Goal: Task Accomplishment & Management: Complete application form

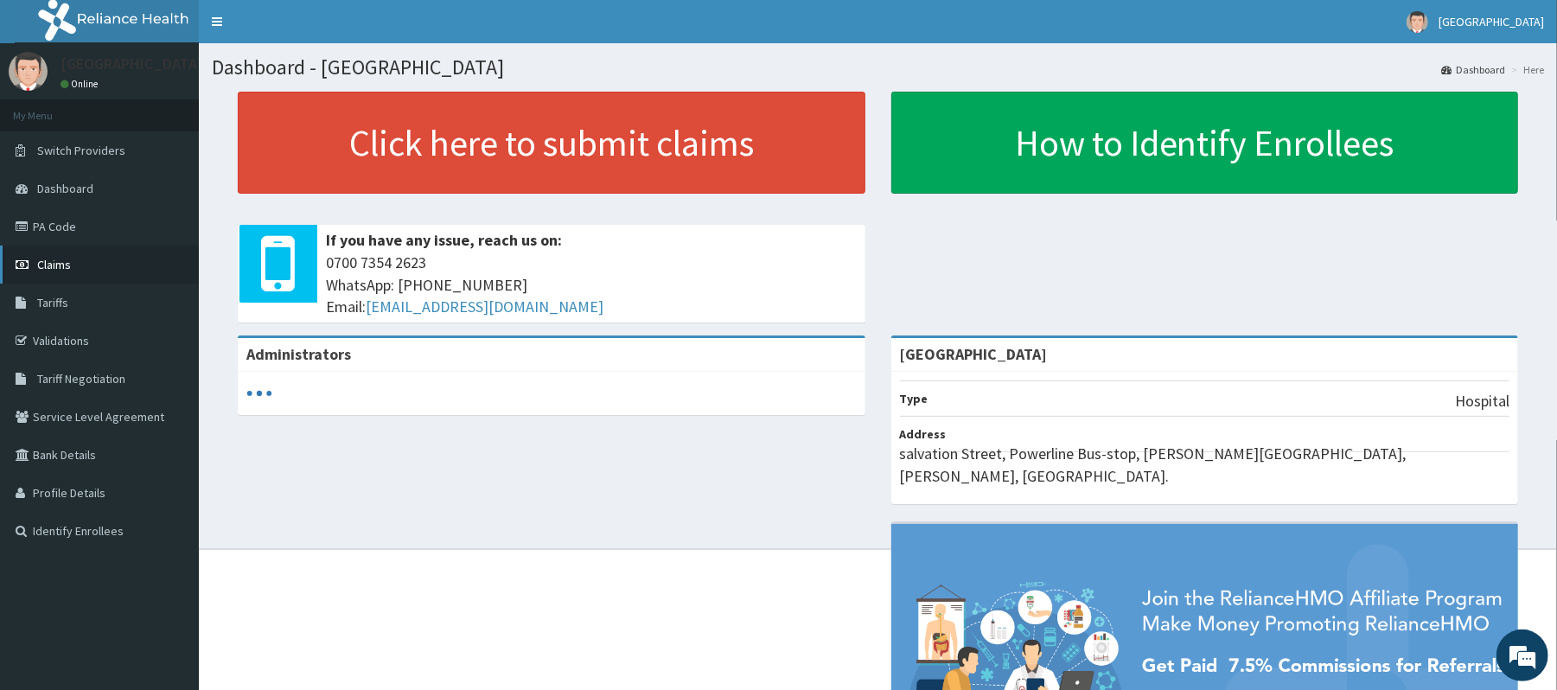
click at [131, 264] on link "Claims" at bounding box center [99, 265] width 199 height 38
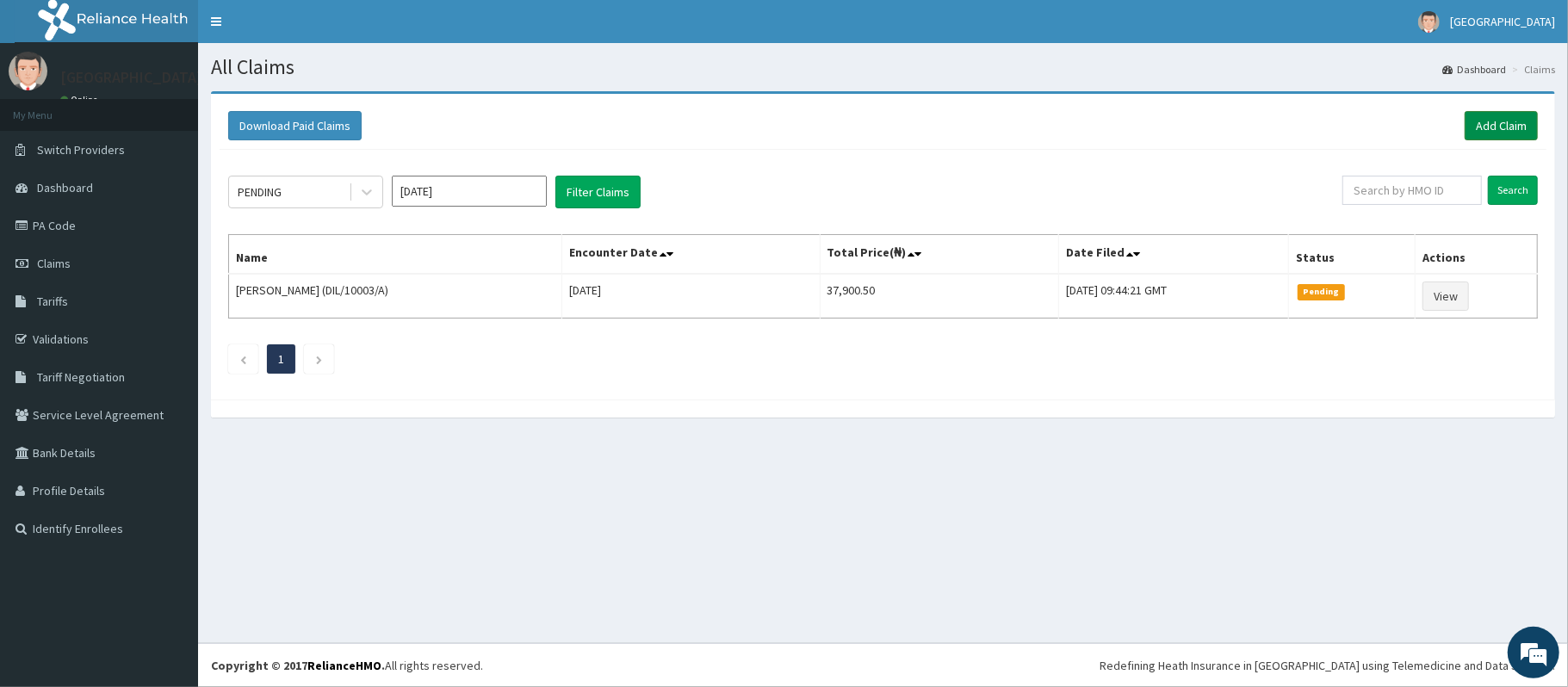
click at [1515, 118] on link "Add Claim" at bounding box center [1501, 125] width 74 height 29
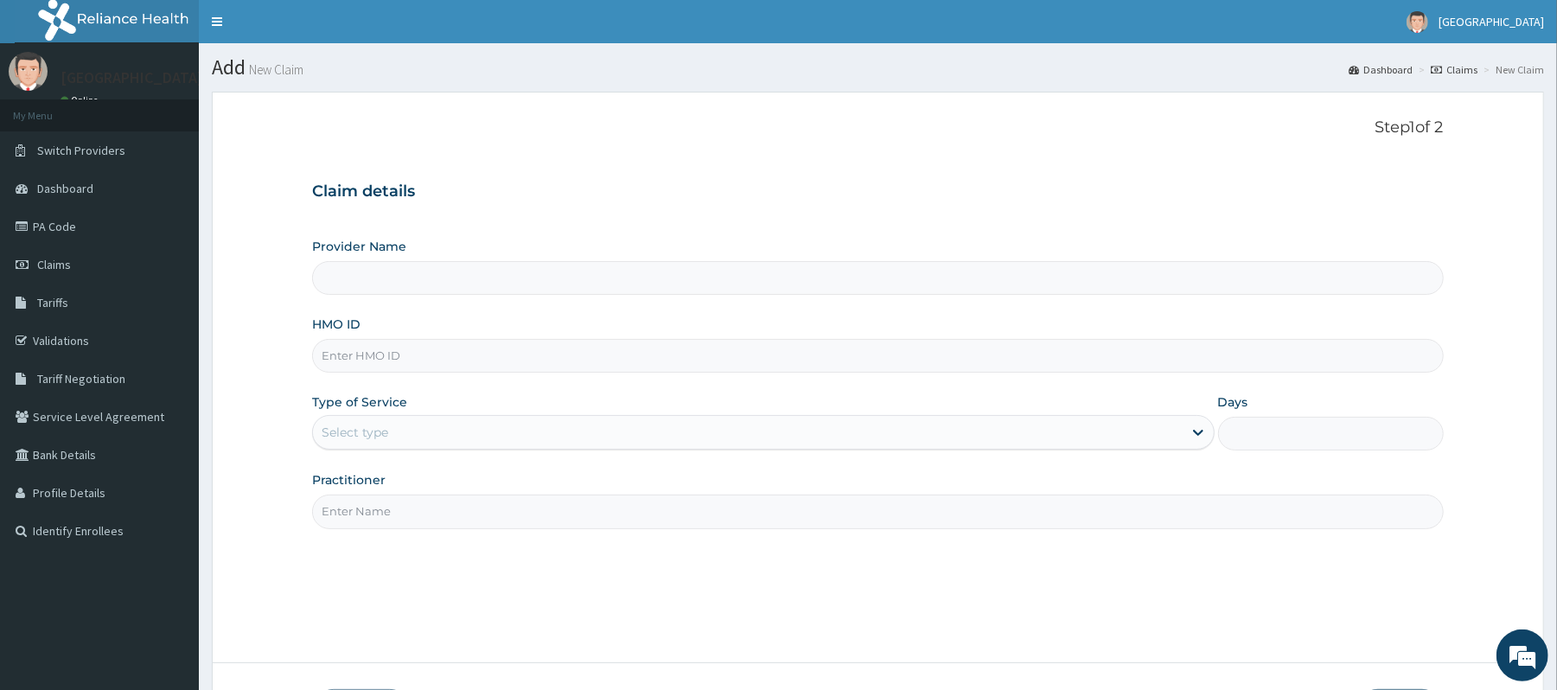
type input "[GEOGRAPHIC_DATA]"
click at [796, 349] on input "HMO ID" at bounding box center [877, 356] width 1131 height 34
type input "rmn/10021/b"
click at [814, 438] on div "Select type" at bounding box center [747, 433] width 869 height 28
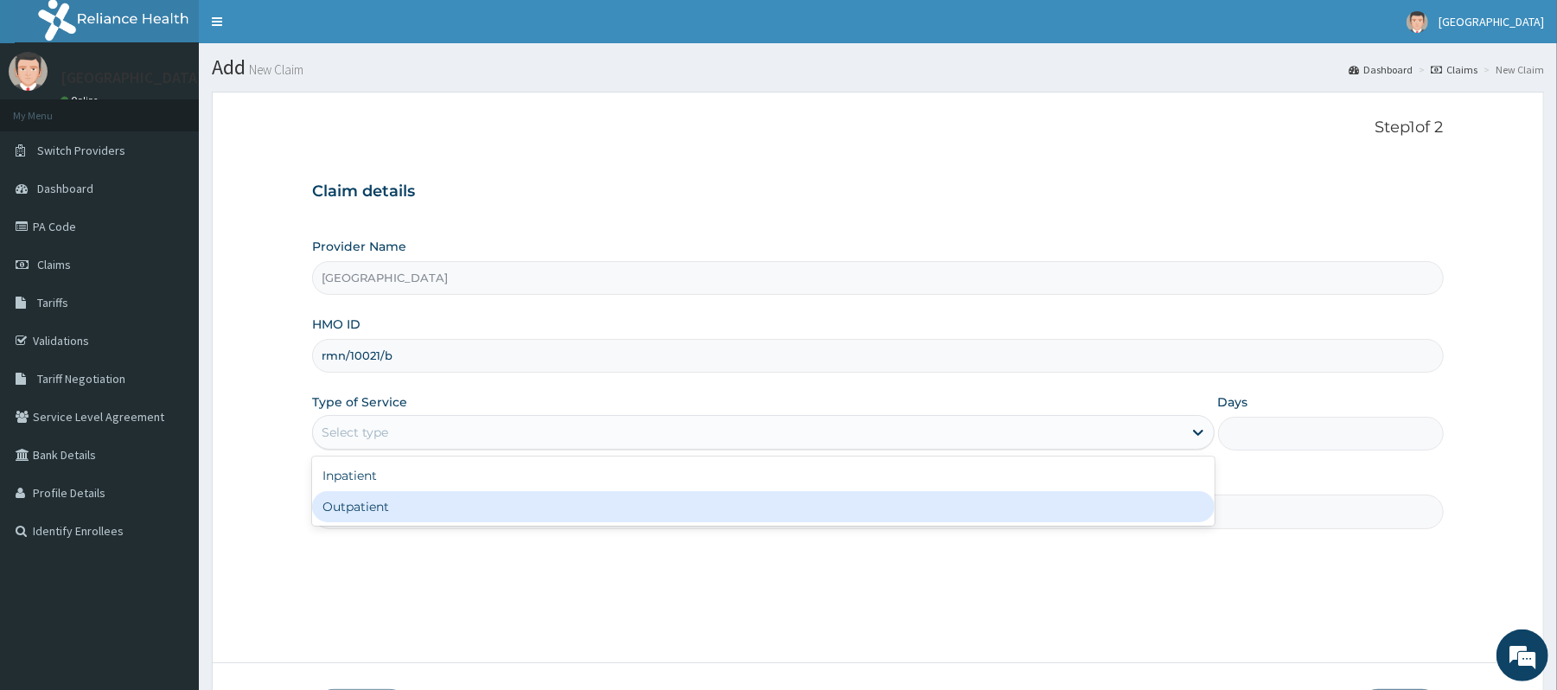
click at [610, 499] on div "Outpatient" at bounding box center [763, 506] width 902 height 31
type input "1"
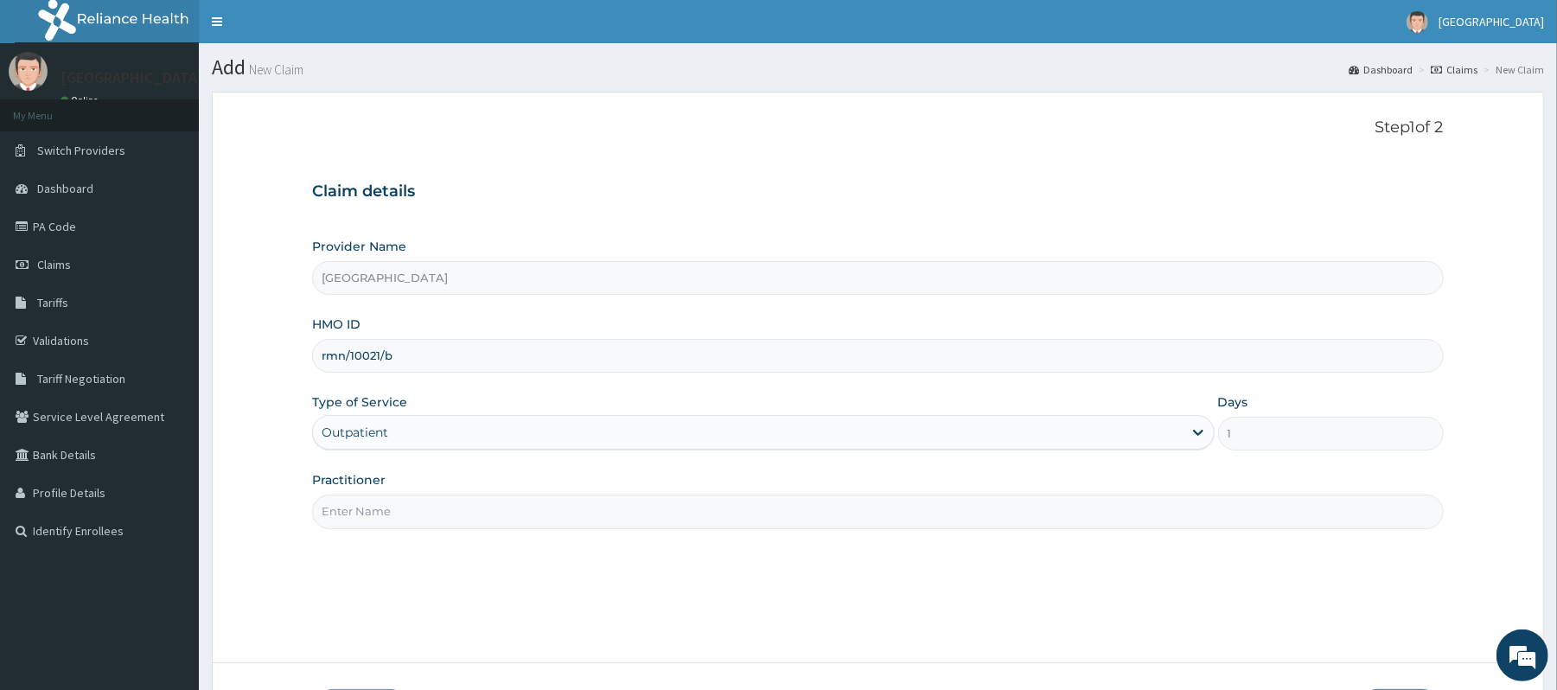
click at [751, 516] on input "Practitioner" at bounding box center [877, 512] width 1131 height 34
type input "DR Dike"
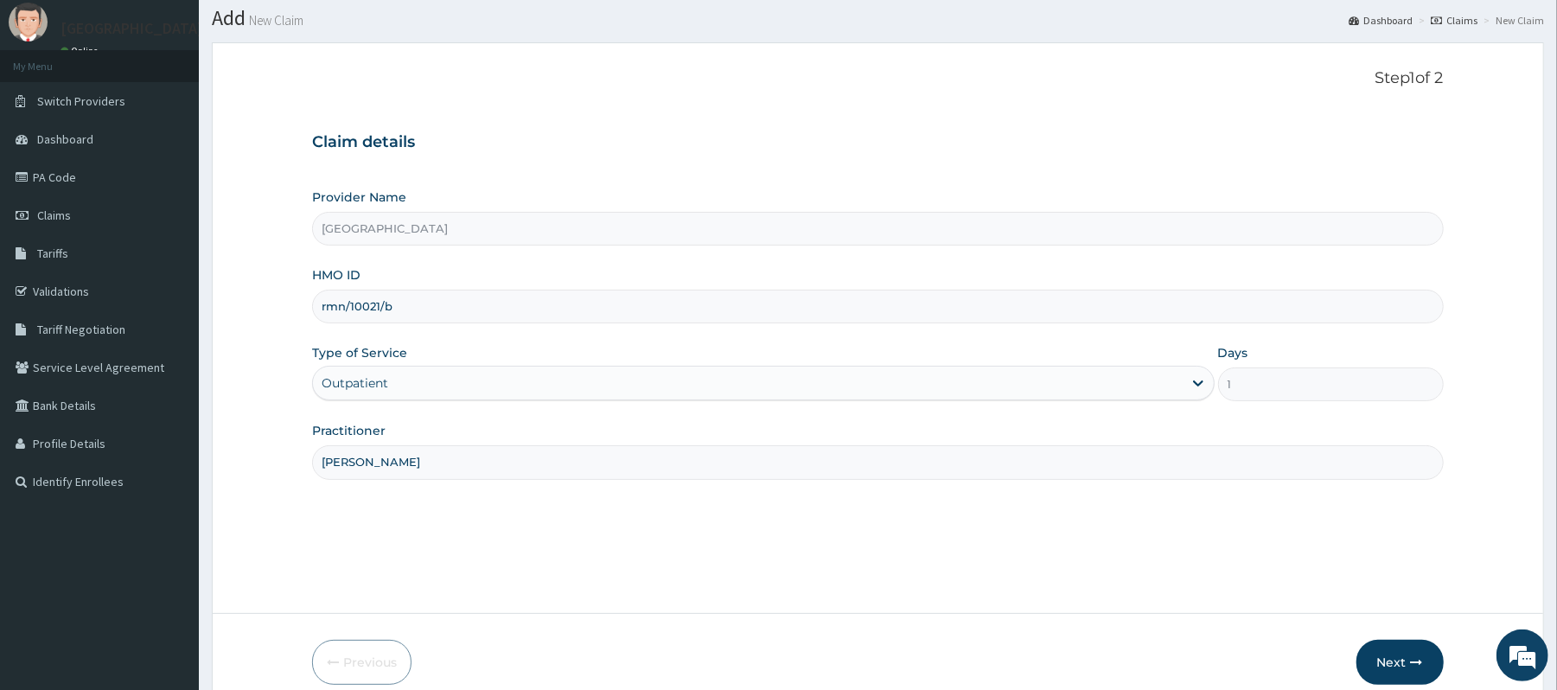
scroll to position [129, 0]
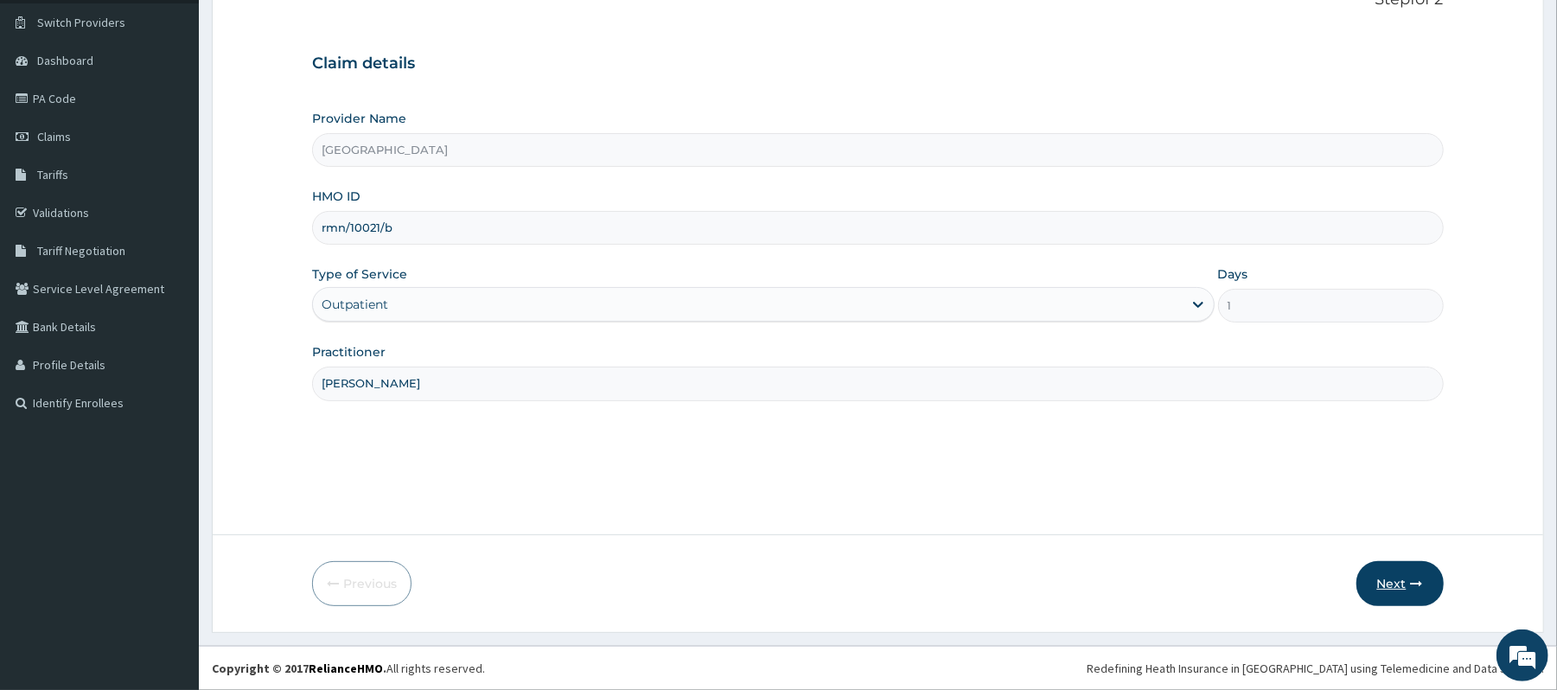
click at [1392, 585] on button "Next" at bounding box center [1400, 583] width 87 height 45
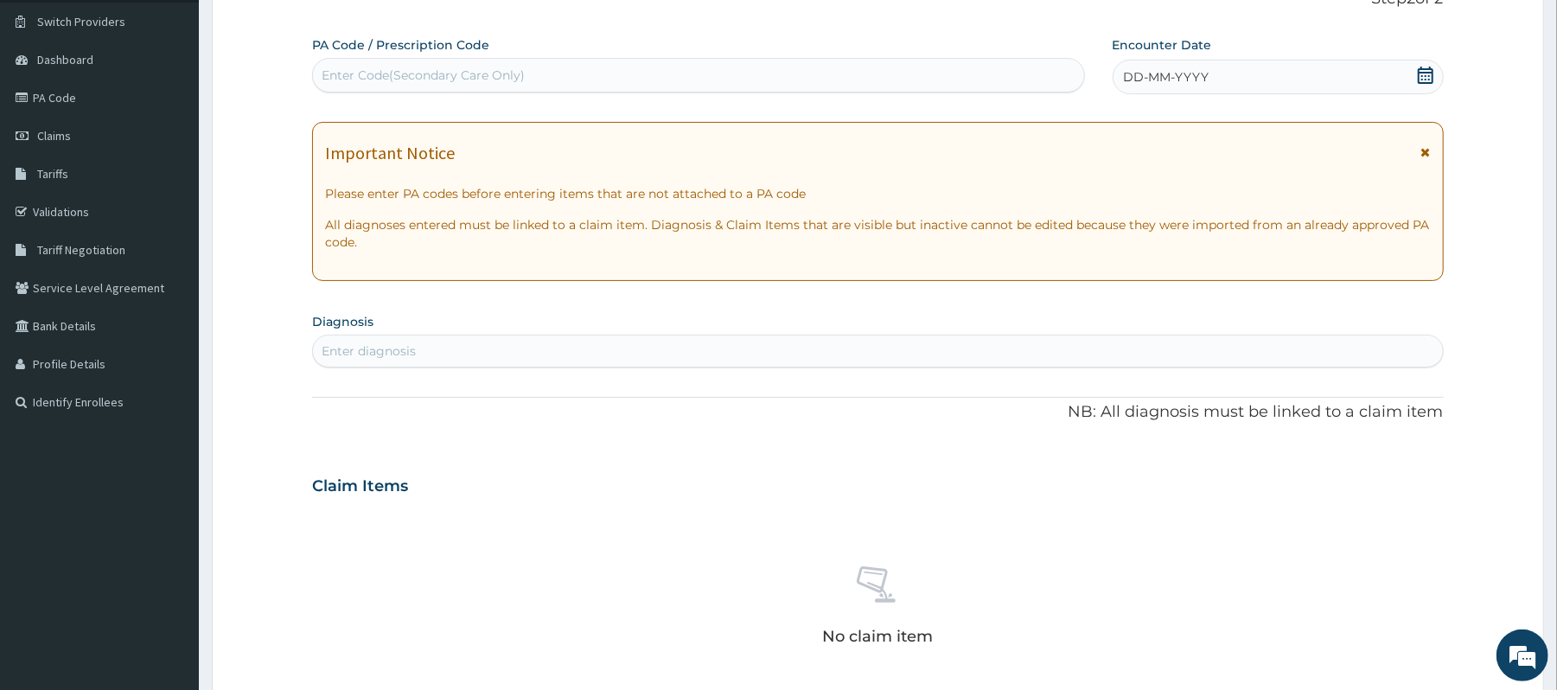
click at [846, 73] on div "Enter Code(Secondary Care Only)" at bounding box center [698, 75] width 770 height 28
type input "PA/5415B5"
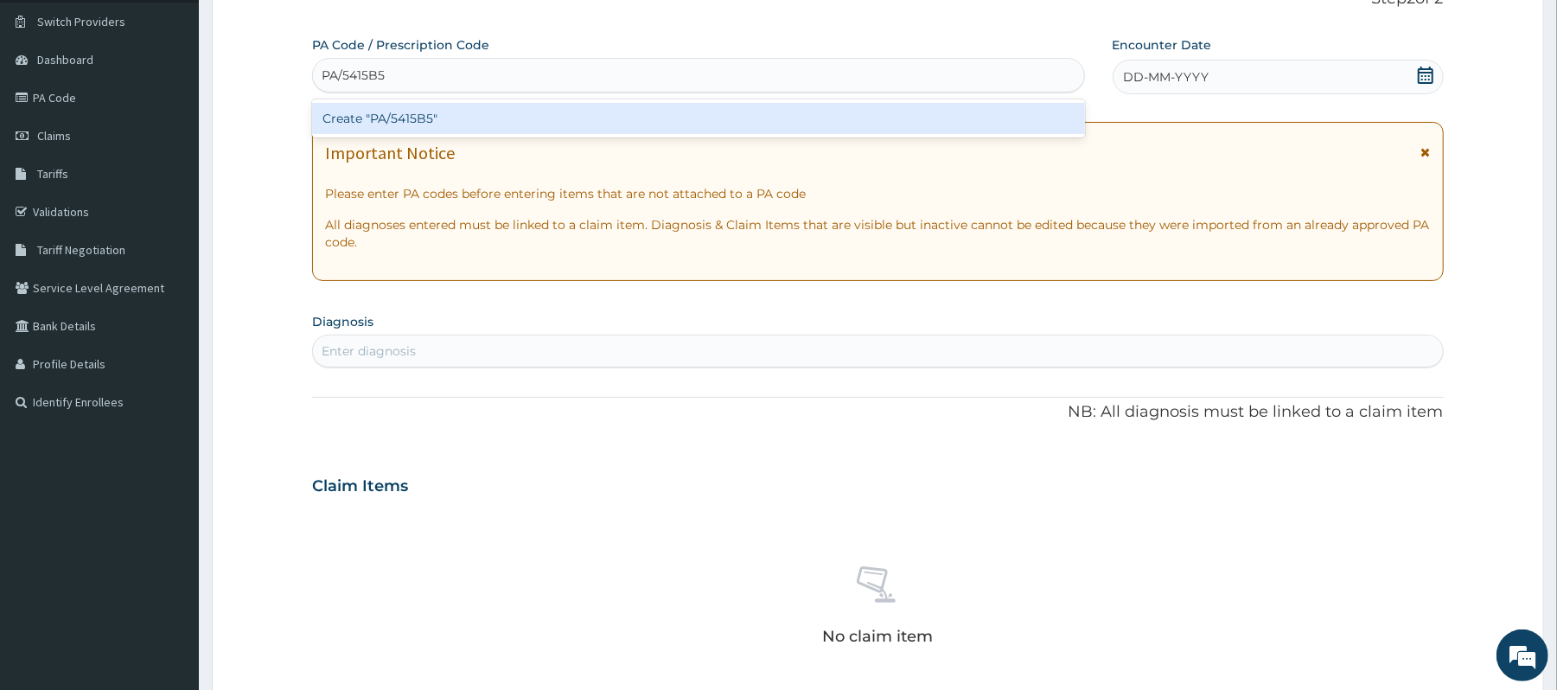
click at [773, 125] on div "Create "PA/5415B5"" at bounding box center [698, 118] width 772 height 31
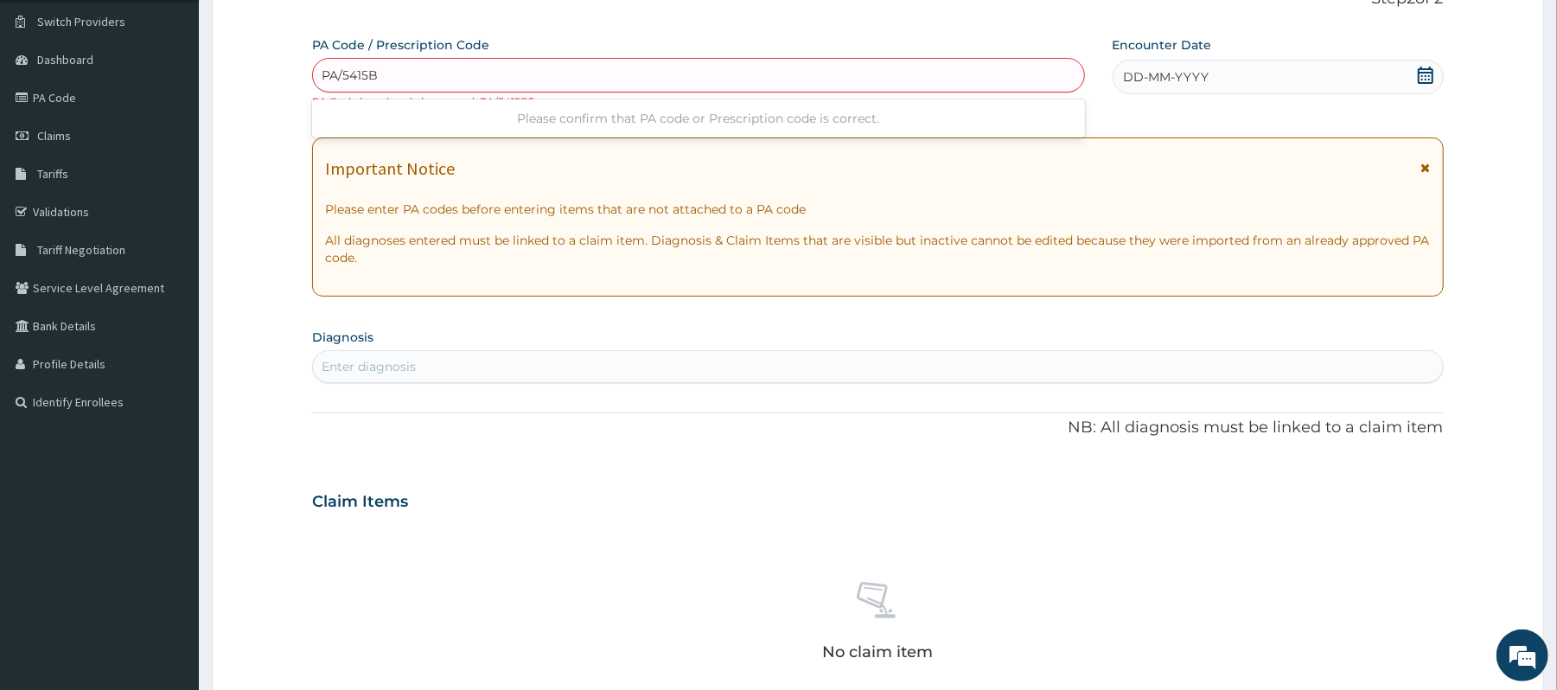
type input "PA/5415B5"
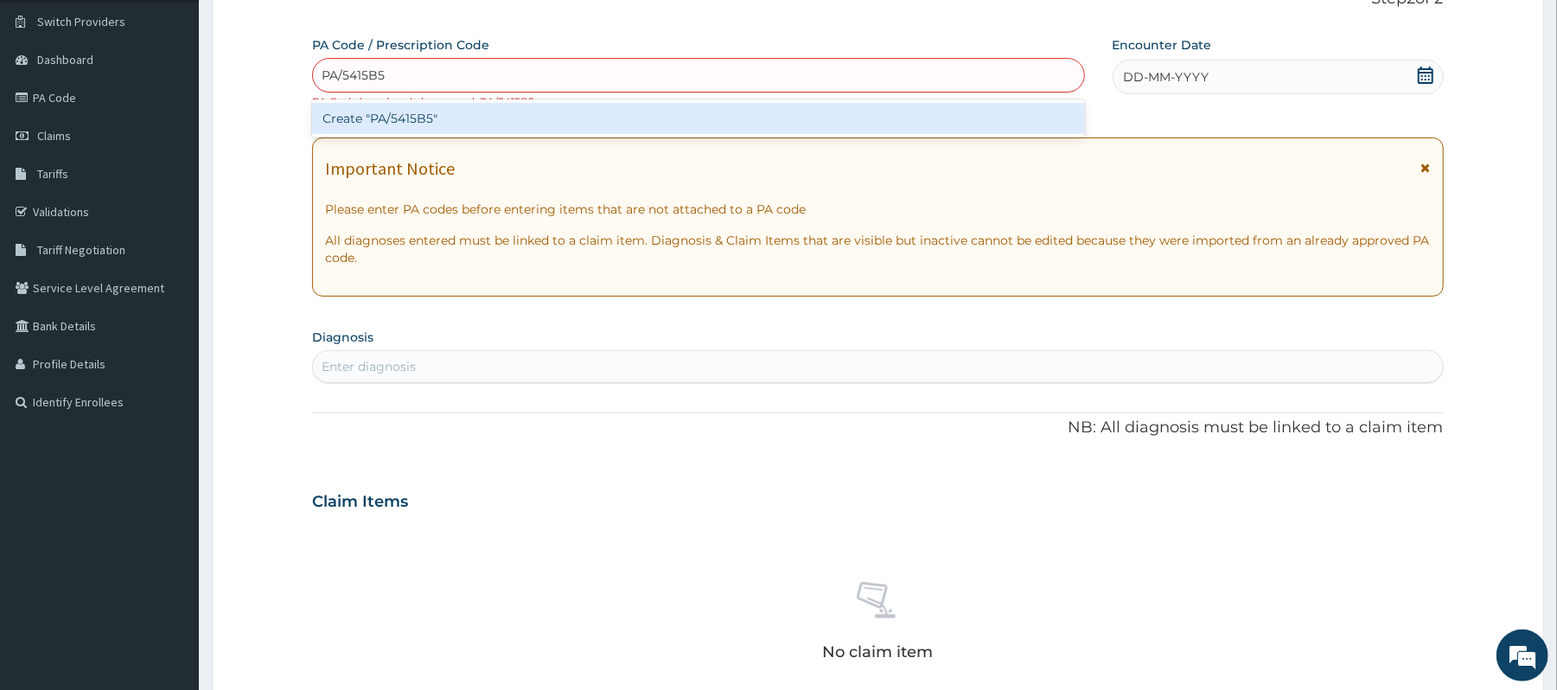
click at [686, 114] on div "Create "PA/5415B5"" at bounding box center [698, 118] width 772 height 31
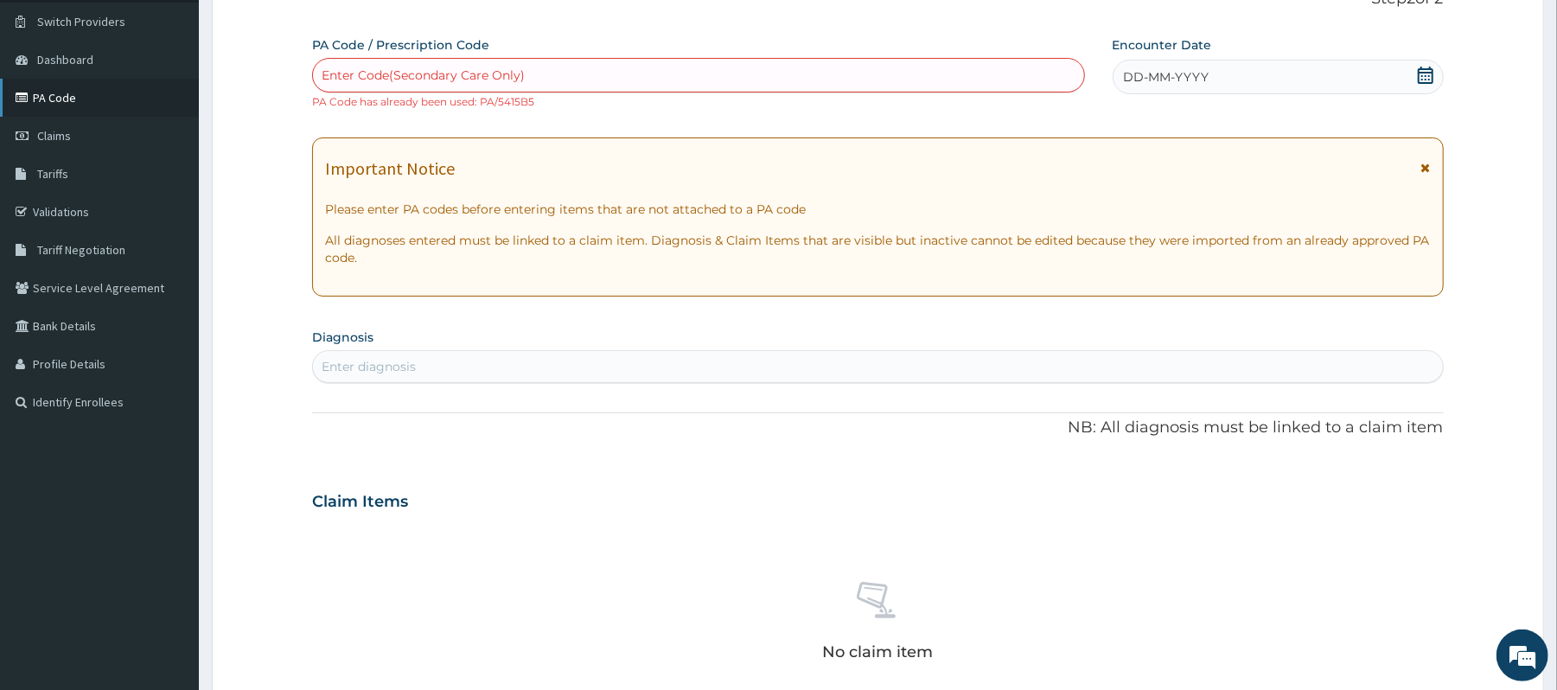
click at [85, 101] on link "PA Code" at bounding box center [99, 98] width 199 height 38
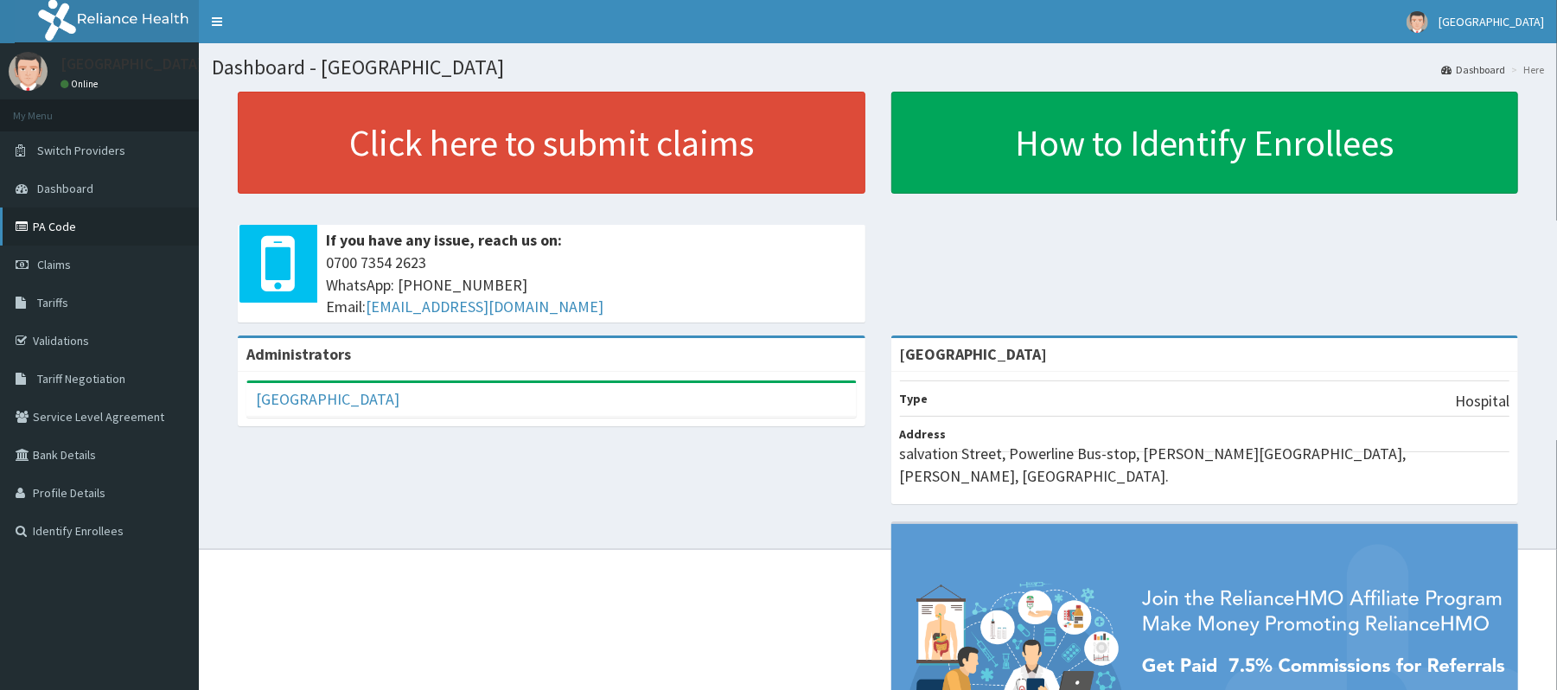
click at [81, 232] on link "PA Code" at bounding box center [99, 227] width 199 height 38
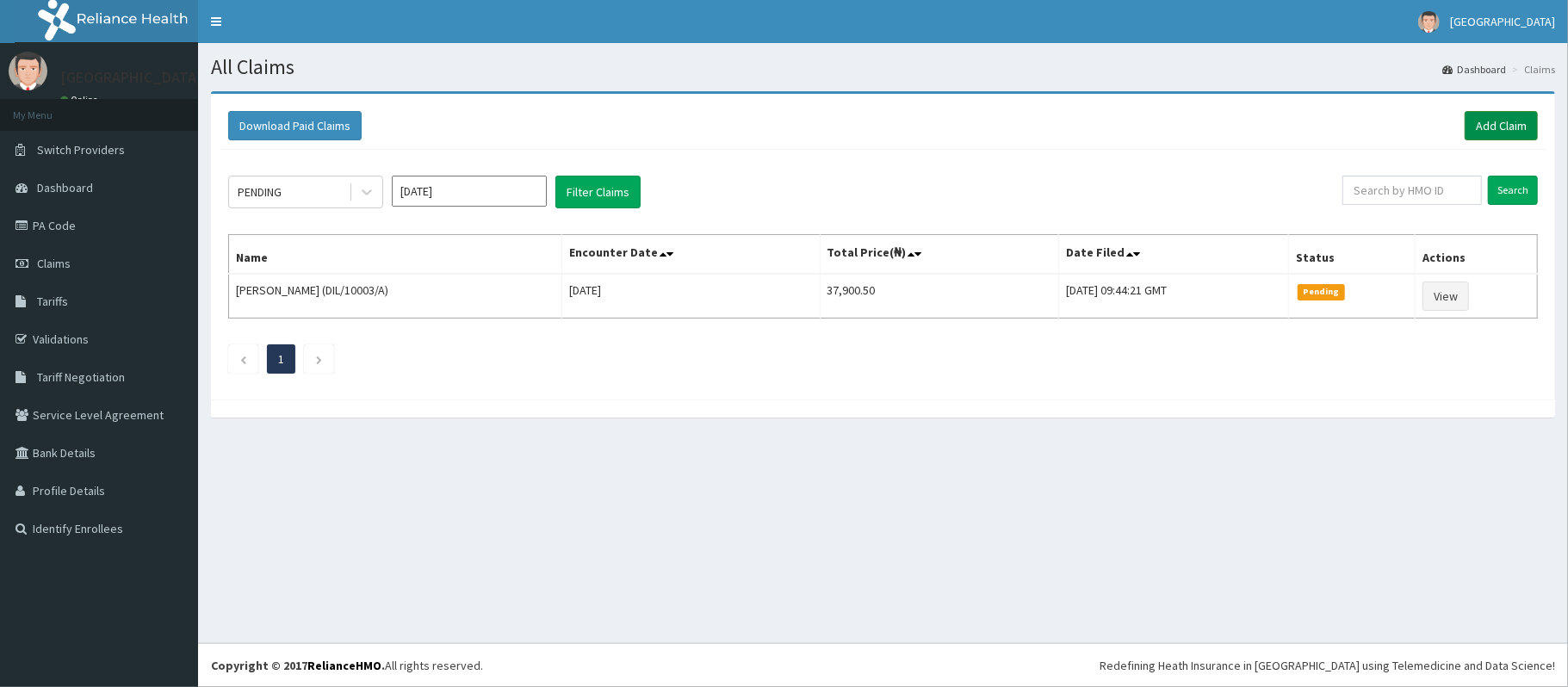
click at [1473, 122] on link "Add Claim" at bounding box center [1501, 125] width 74 height 29
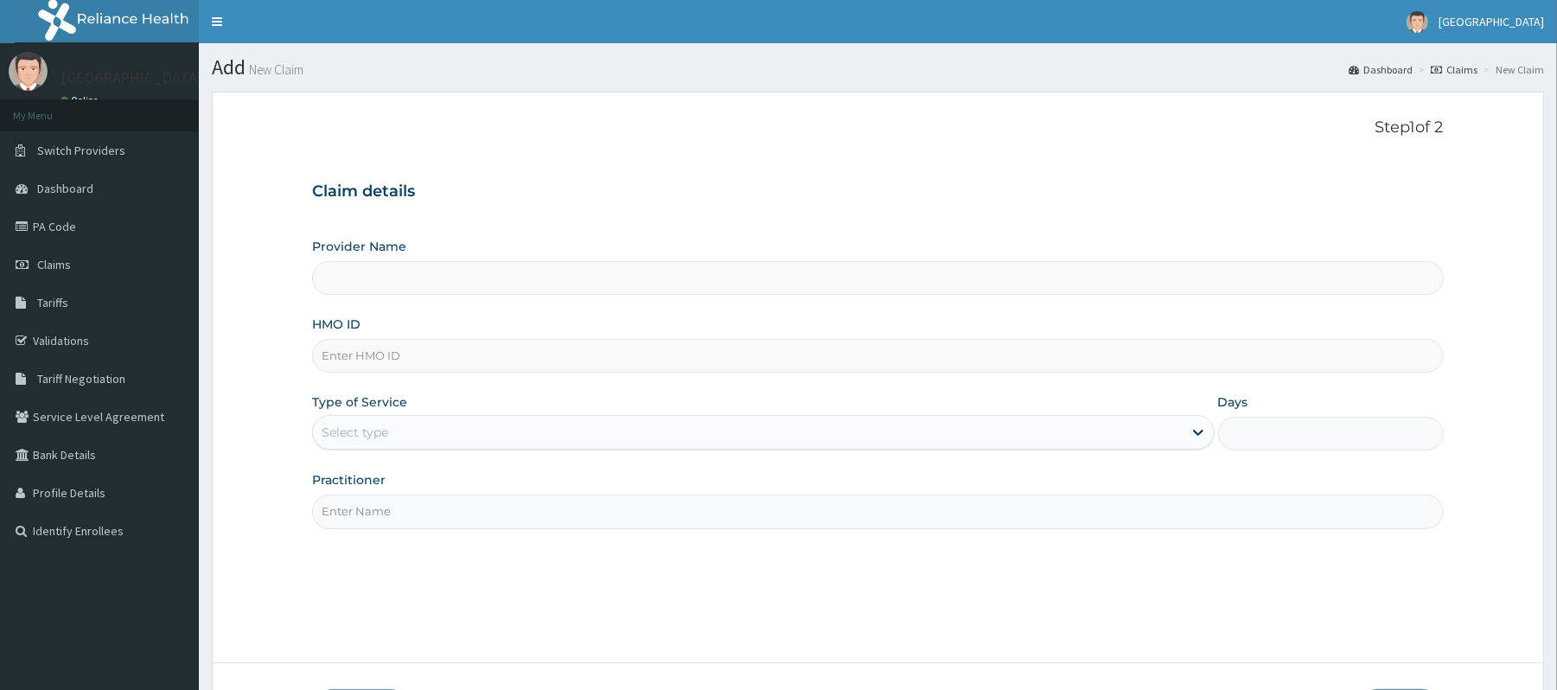
type input "[GEOGRAPHIC_DATA]"
click at [1103, 361] on input "HMO ID" at bounding box center [877, 356] width 1131 height 34
type input "RMN/10021/B"
click at [1045, 427] on div "Select type" at bounding box center [747, 433] width 869 height 28
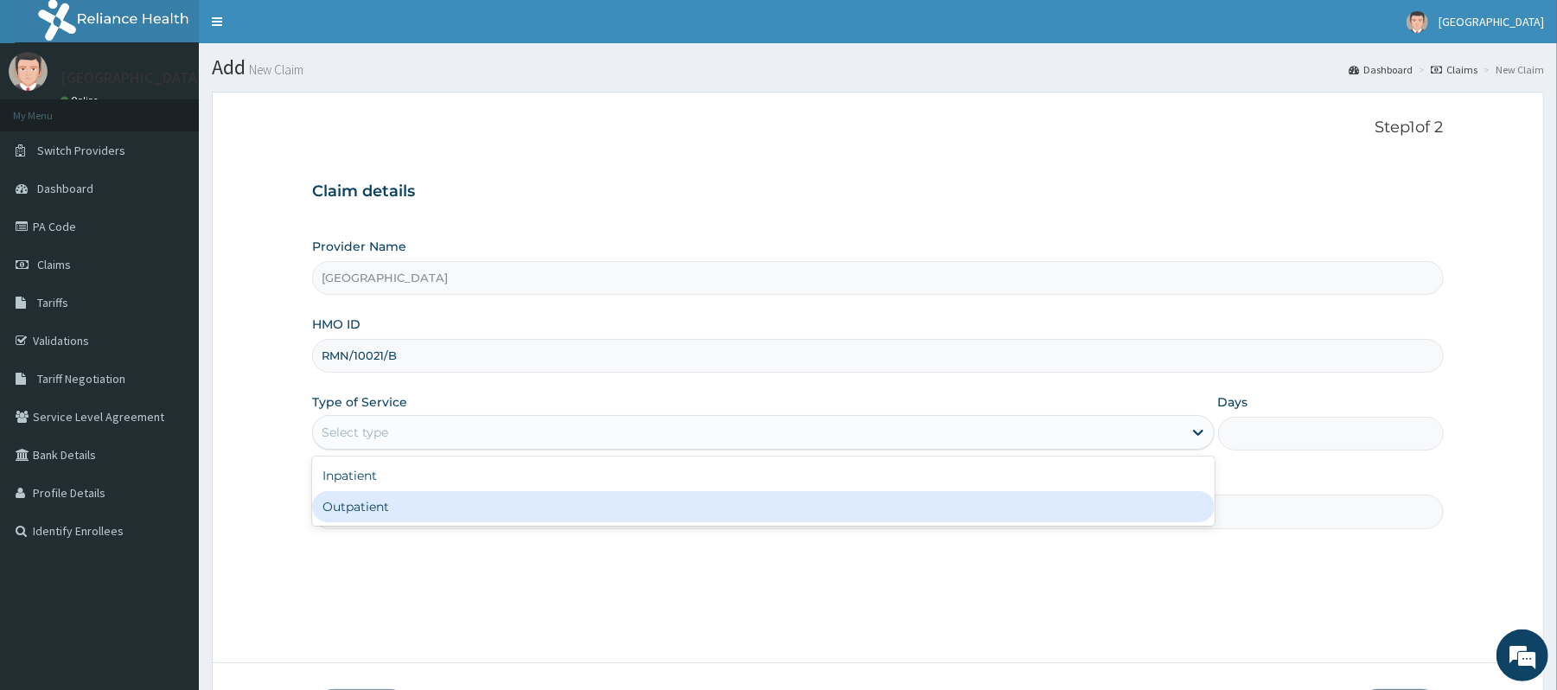
click at [806, 498] on div "Outpatient" at bounding box center [763, 506] width 902 height 31
type input "1"
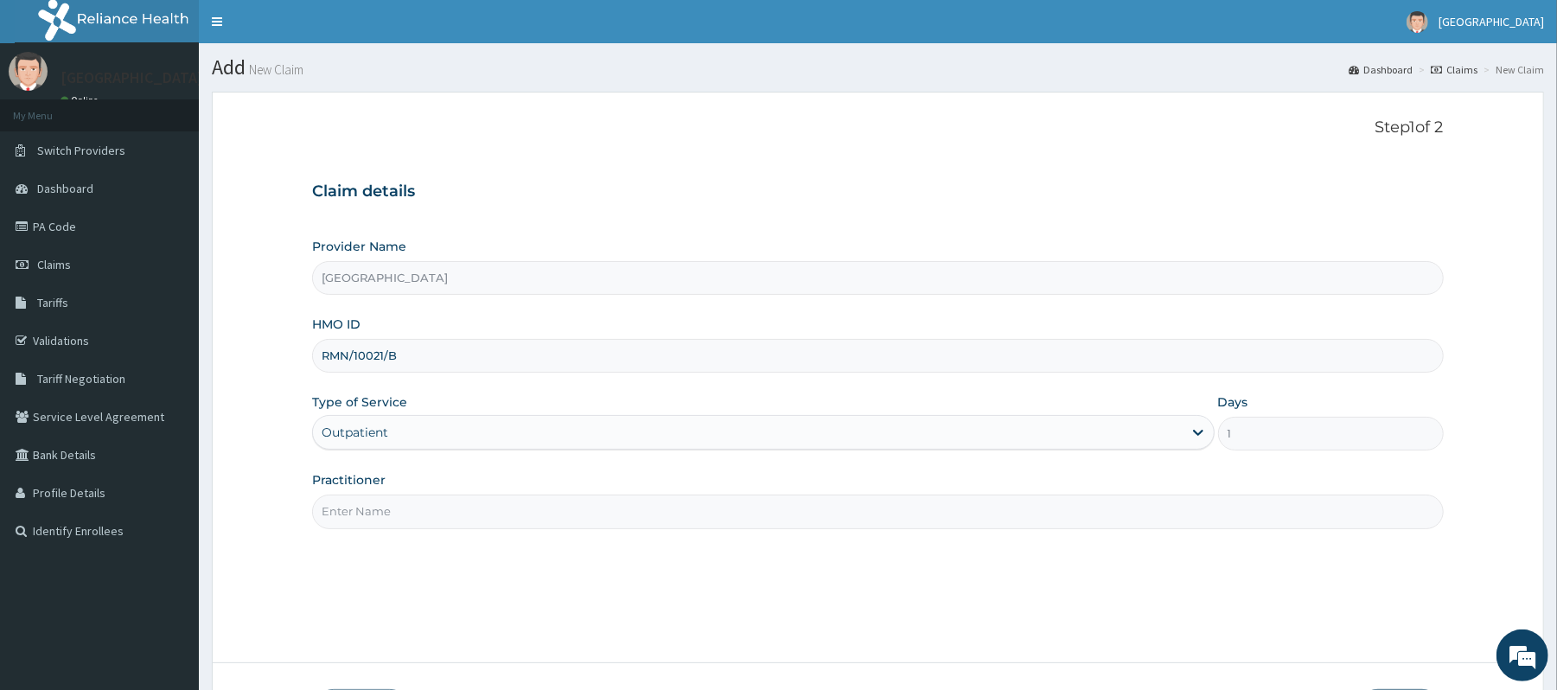
click at [1110, 523] on input "Practitioner" at bounding box center [877, 512] width 1131 height 34
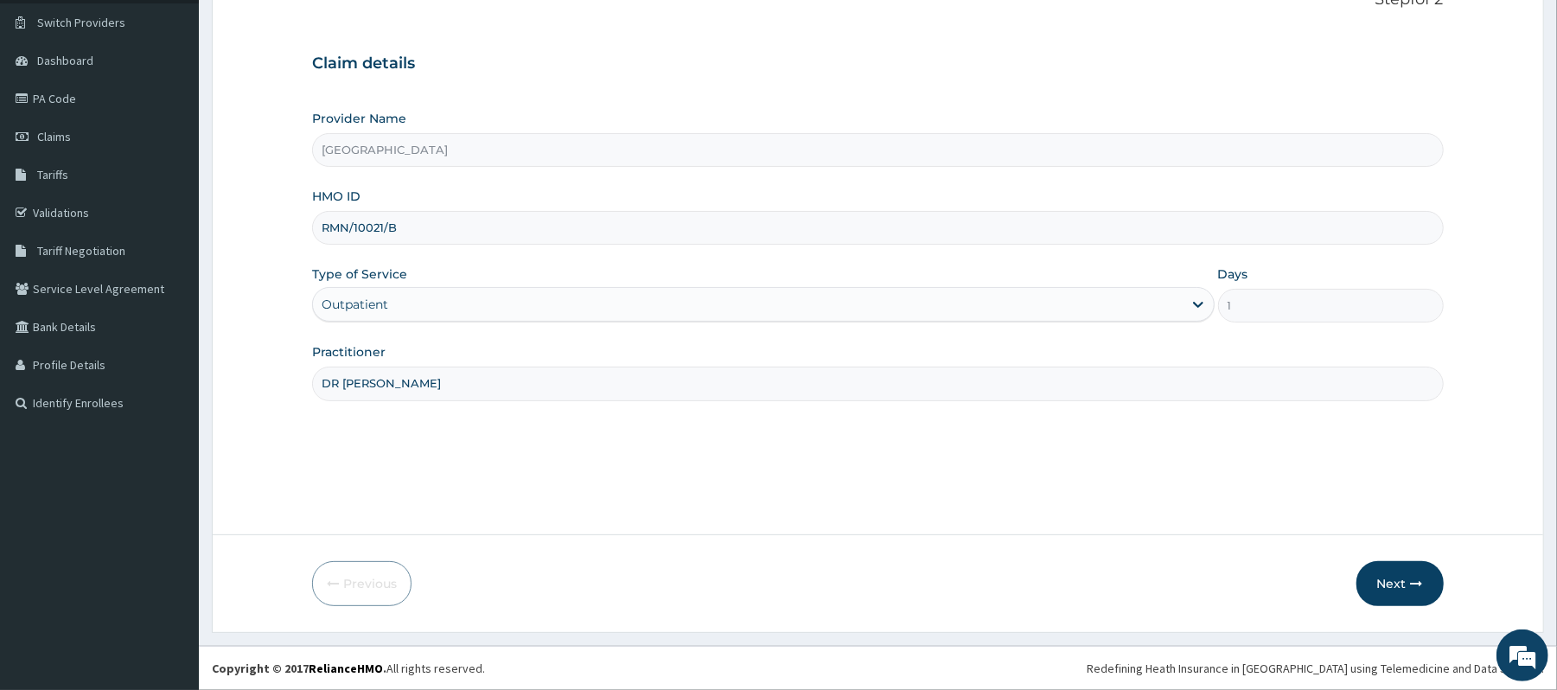
click at [997, 380] on input "DR [PERSON_NAME]" at bounding box center [877, 384] width 1131 height 34
type input "[PERSON_NAME]"
click at [1389, 581] on button "Next" at bounding box center [1400, 583] width 87 height 45
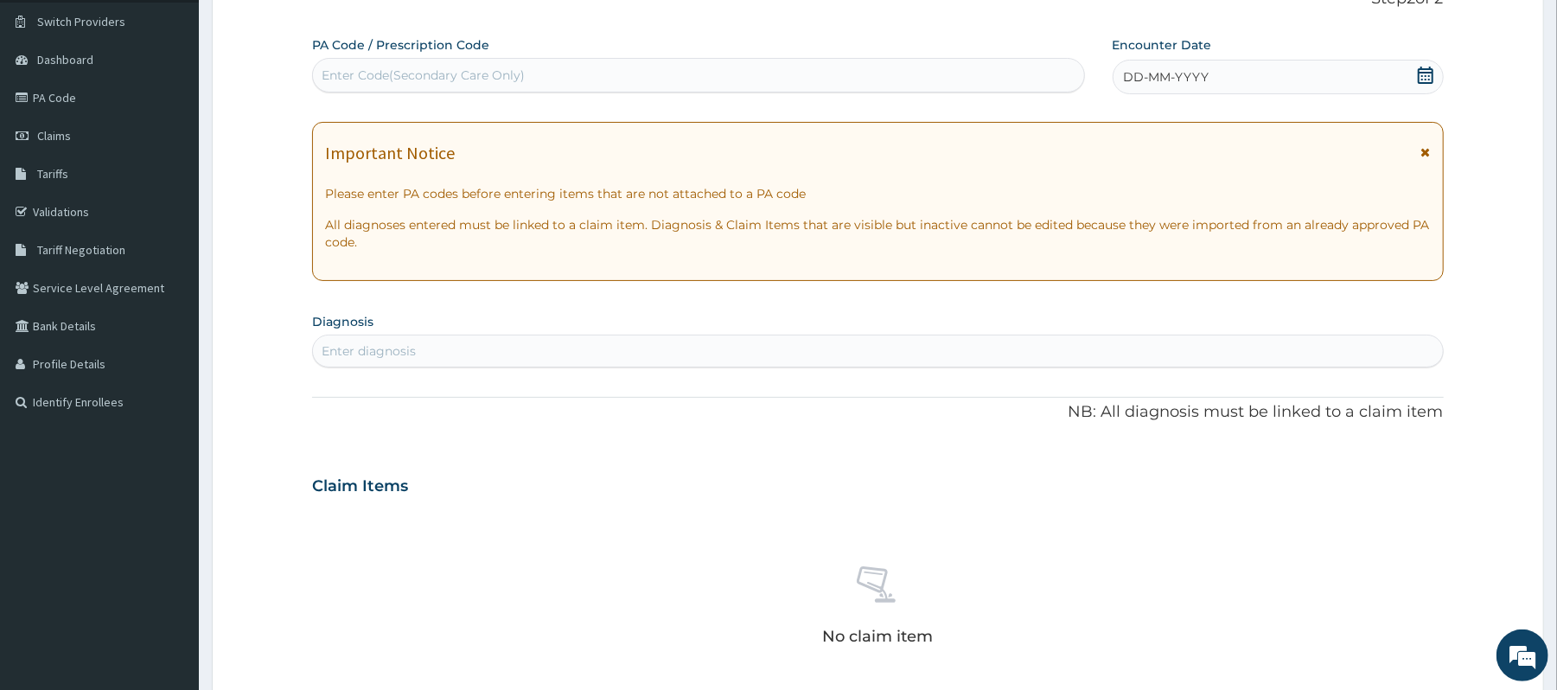
click at [892, 74] on div "Enter Code(Secondary Care Only)" at bounding box center [698, 75] width 770 height 28
type input "PA/0E662E"
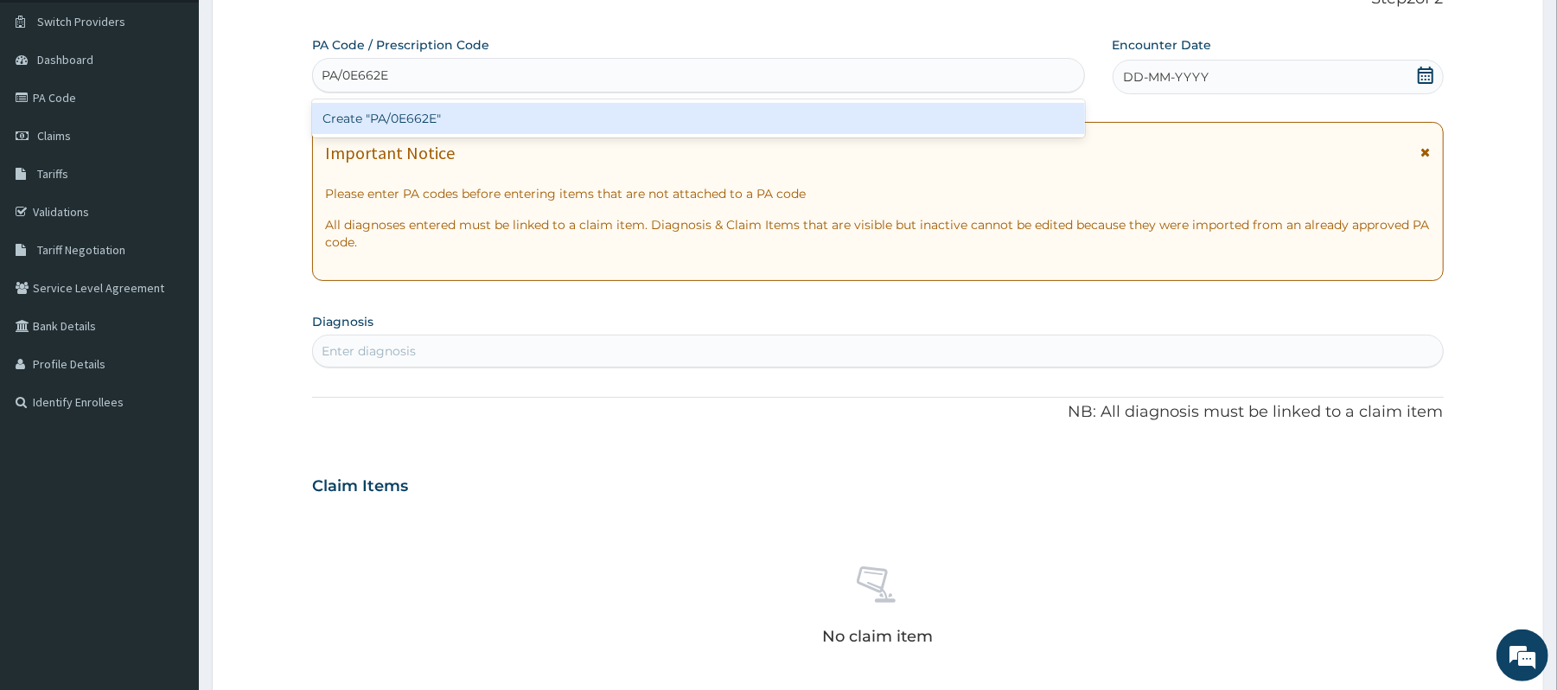
click at [879, 123] on div "Create "PA/0E662E"" at bounding box center [698, 118] width 772 height 31
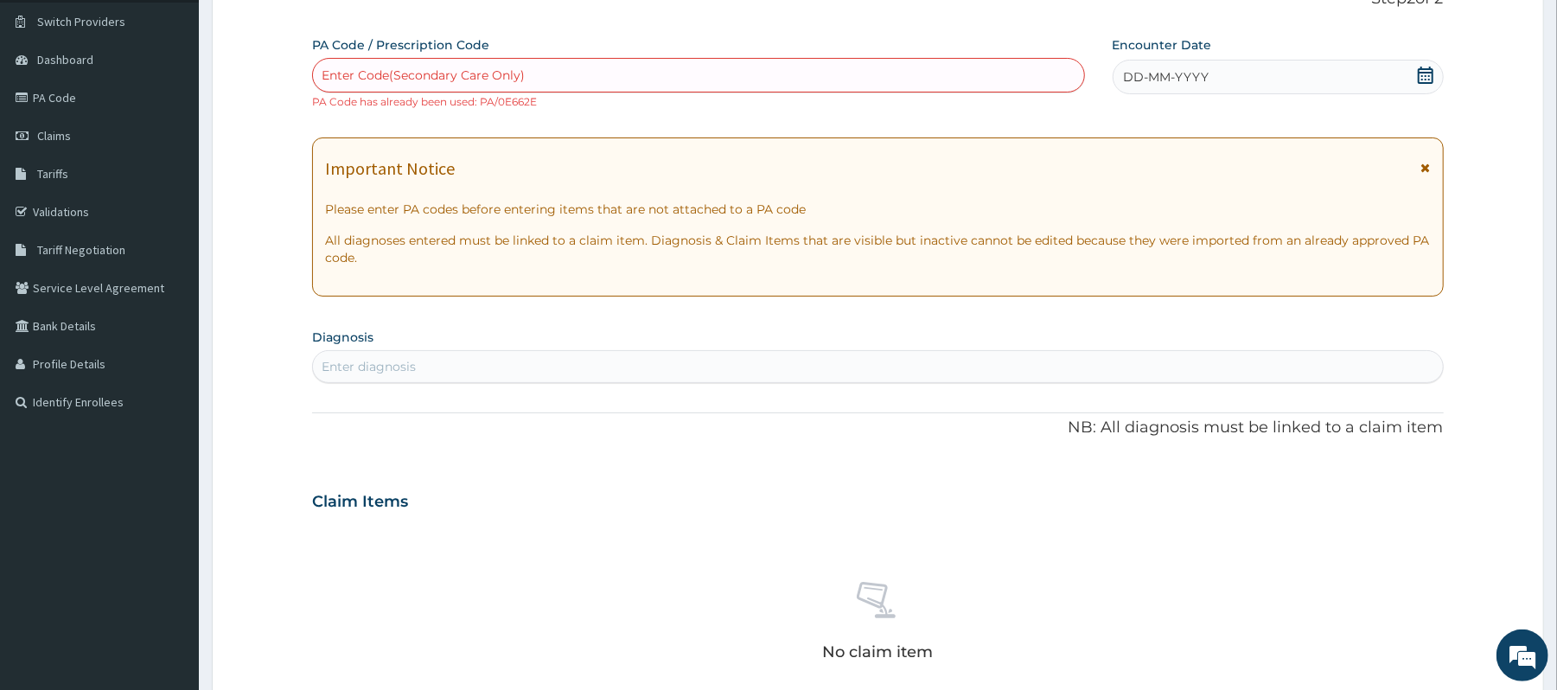
click at [777, 73] on div "Enter Code(Secondary Care Only)" at bounding box center [698, 75] width 770 height 28
type input "PA/9F2F9D"
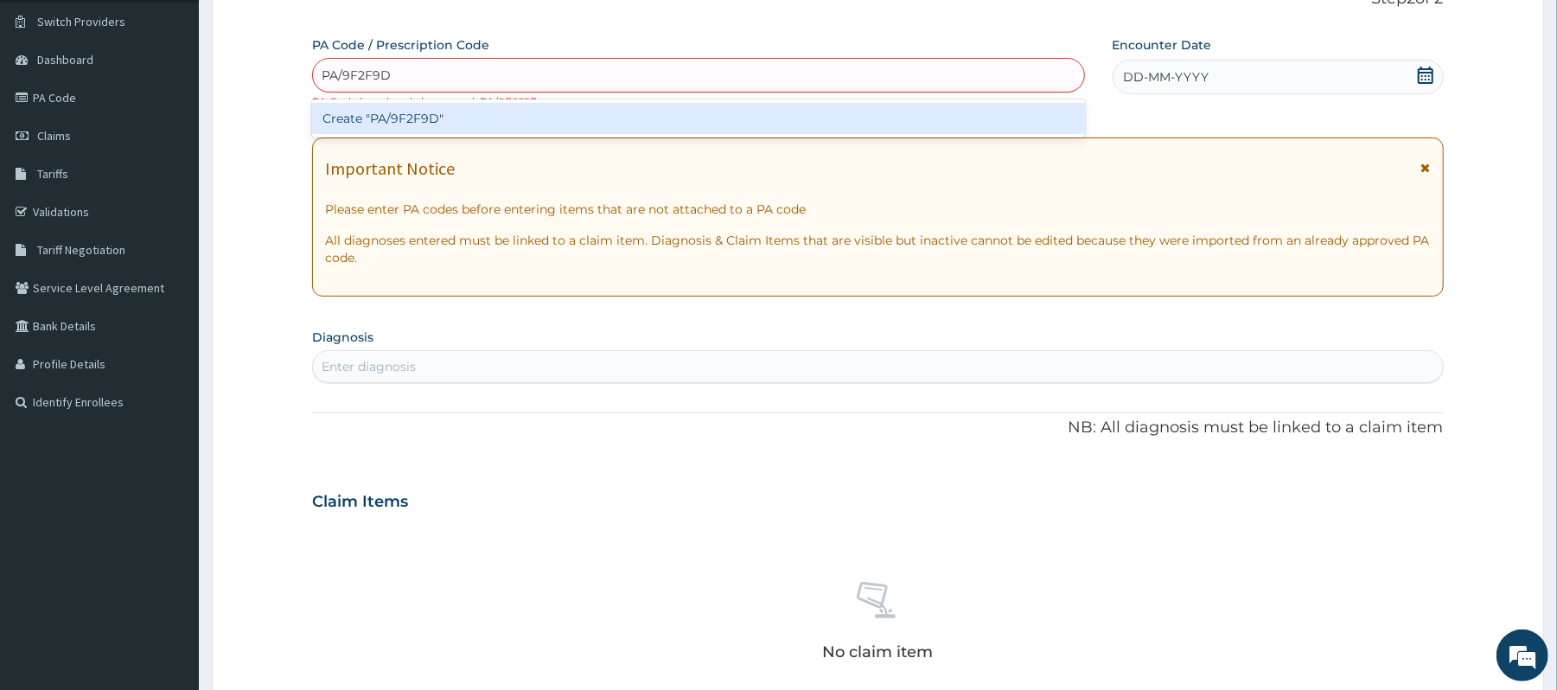
click at [413, 128] on div "Create "PA/9F2F9D"" at bounding box center [698, 118] width 772 height 31
